Goal: Task Accomplishment & Management: Manage account settings

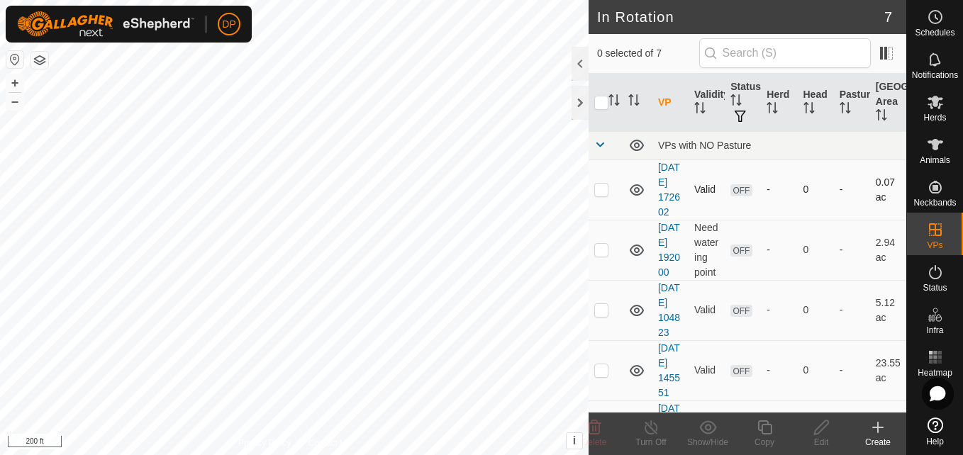
click at [598, 195] on p-checkbox at bounding box center [601, 189] width 14 height 11
click at [636, 195] on icon at bounding box center [637, 189] width 14 height 11
click at [636, 195] on icon at bounding box center [637, 190] width 17 height 17
checkbox input "false"
checkbox input "true"
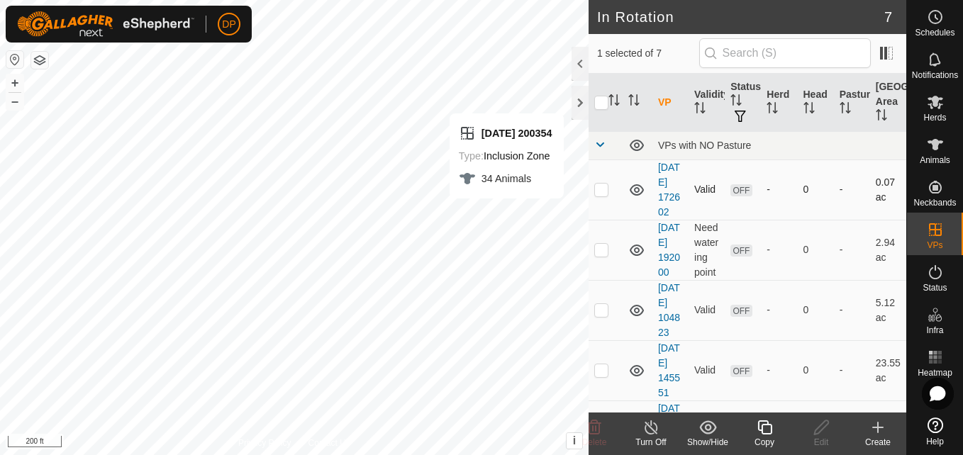
click at [602, 195] on p-checkbox at bounding box center [601, 189] width 14 height 11
checkbox input "true"
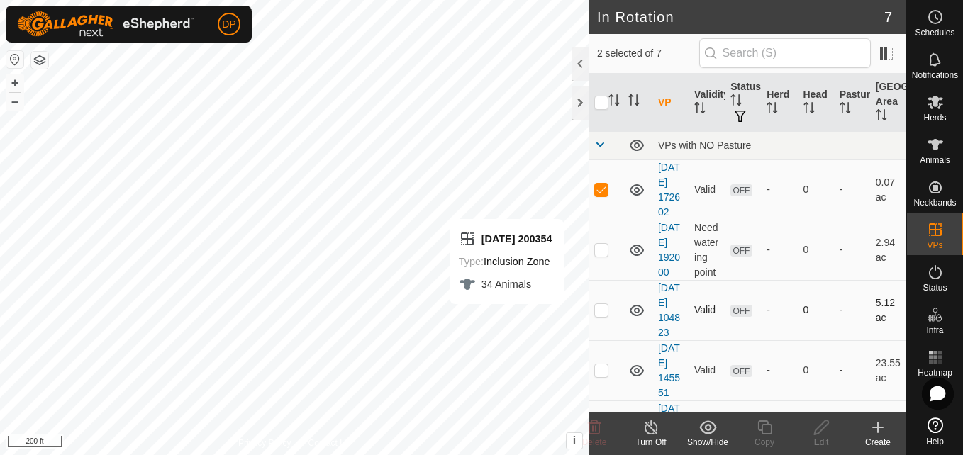
click at [718, 341] on td "Valid" at bounding box center [707, 310] width 36 height 60
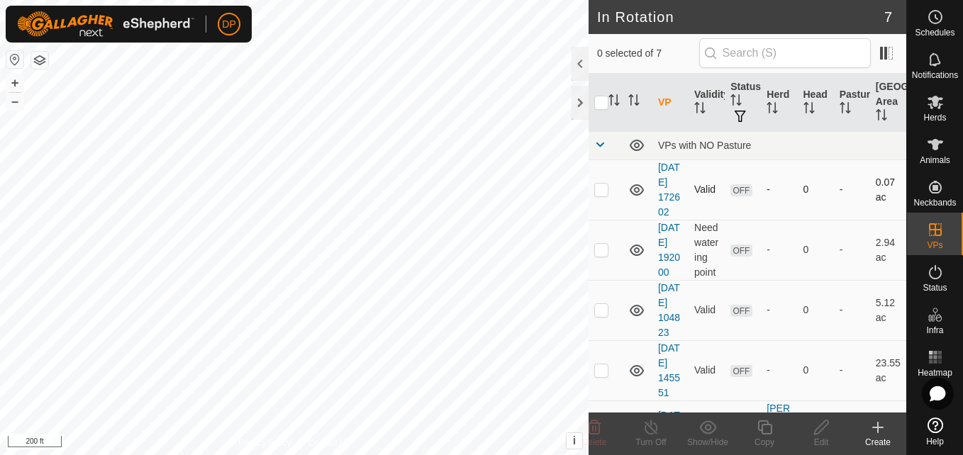
click at [638, 196] on icon at bounding box center [637, 189] width 14 height 11
click at [638, 197] on icon at bounding box center [637, 190] width 17 height 17
click at [601, 195] on p-checkbox at bounding box center [601, 189] width 14 height 11
checkbox input "true"
click at [938, 109] on icon at bounding box center [935, 102] width 17 height 17
